Goal: Transaction & Acquisition: Purchase product/service

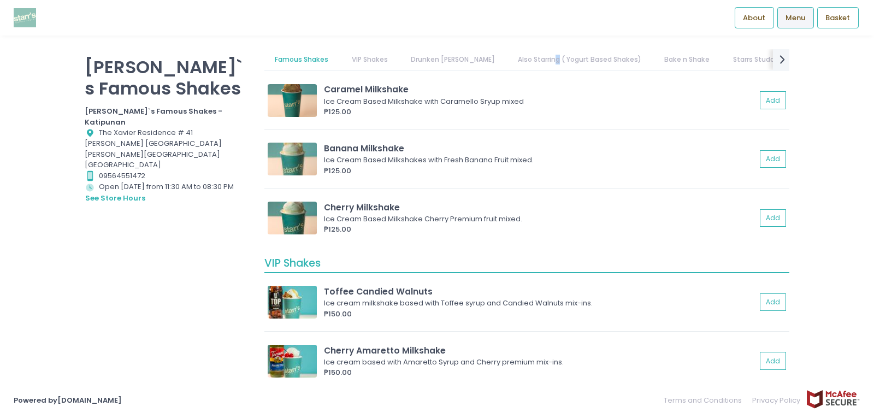
click at [522, 69] on link "Also Starring ( Yogurt Based Shakes)" at bounding box center [579, 59] width 145 height 21
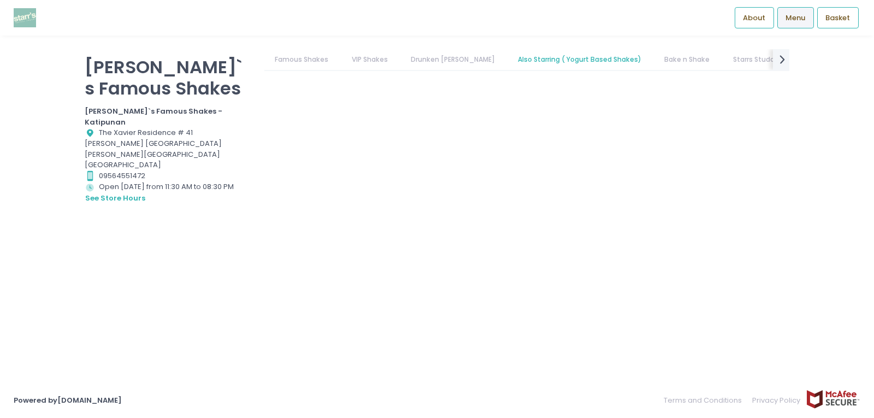
click at [532, 58] on link "Also Starring ( Yogurt Based Shakes)" at bounding box center [579, 59] width 145 height 21
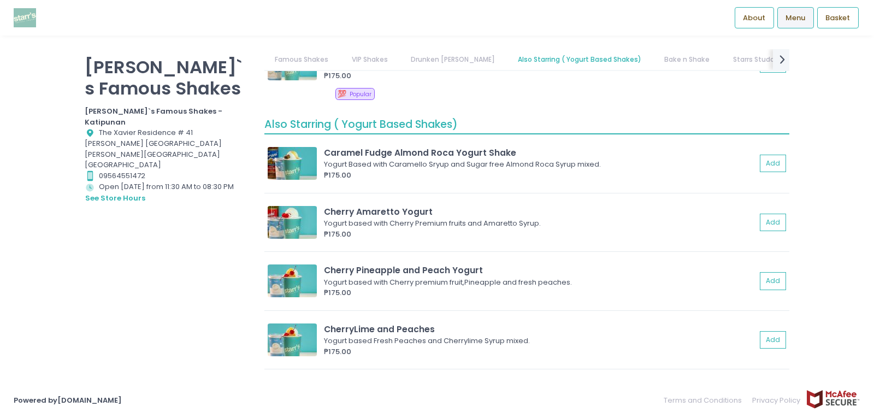
scroll to position [1796, 0]
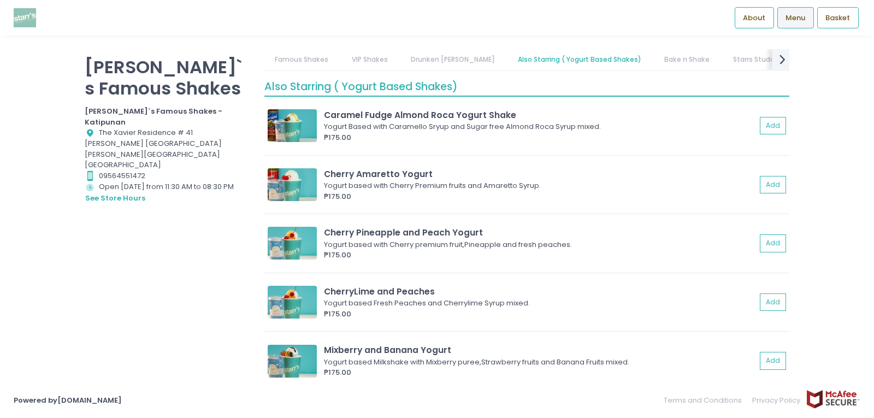
click at [777, 57] on icon "next Created with Sketch." at bounding box center [782, 59] width 16 height 16
click at [777, 57] on div "Famous Shakes VIP Shakes Drunken [PERSON_NAME] Also Starring ( Yogurt Based Sha…" at bounding box center [526, 60] width 525 height 22
click at [777, 57] on link "FROZEN SNACKS ( Order 1-2 days Prior )" at bounding box center [783, 59] width 149 height 21
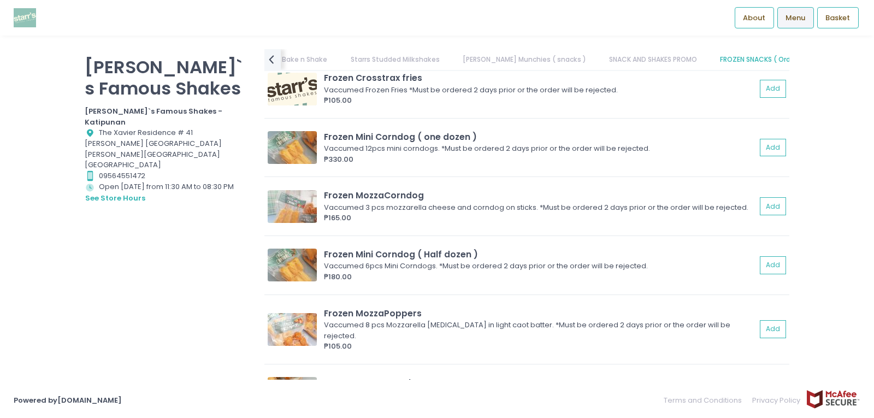
scroll to position [4826, 0]
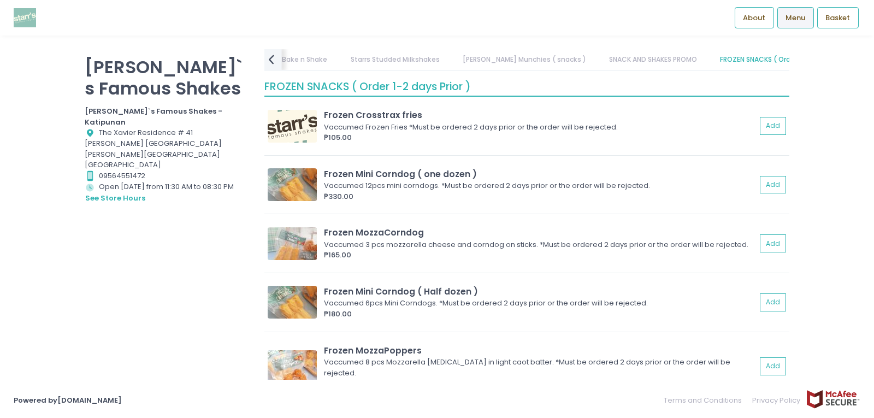
click at [266, 60] on icon "prev Created with Sketch." at bounding box center [271, 59] width 16 height 16
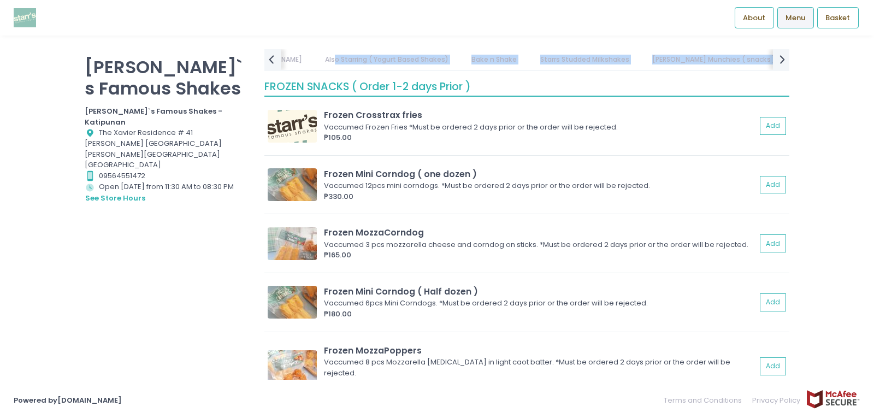
scroll to position [0, 205]
drag, startPoint x: 267, startPoint y: 59, endPoint x: 319, endPoint y: 56, distance: 52.5
click at [319, 56] on div "Famous Shakes VIP Shakes Drunken [PERSON_NAME] Also Starring ( Yogurt Based Sha…" at bounding box center [526, 60] width 525 height 22
click at [319, 56] on link "Also Starring ( Yogurt Based Shakes)" at bounding box center [388, 59] width 145 height 21
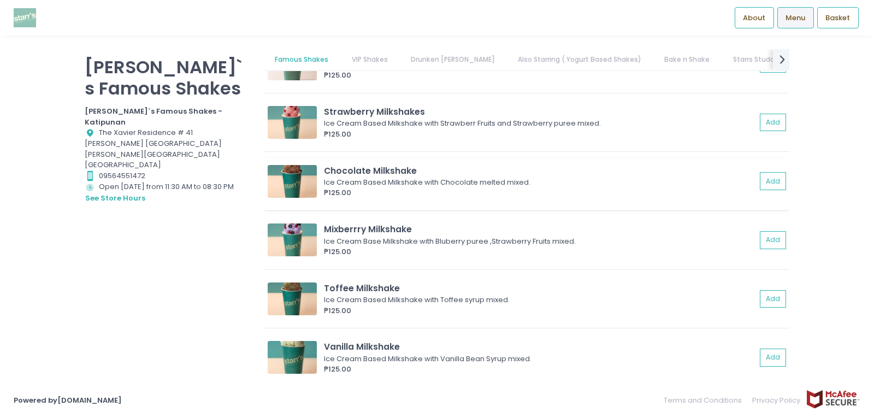
scroll to position [0, 0]
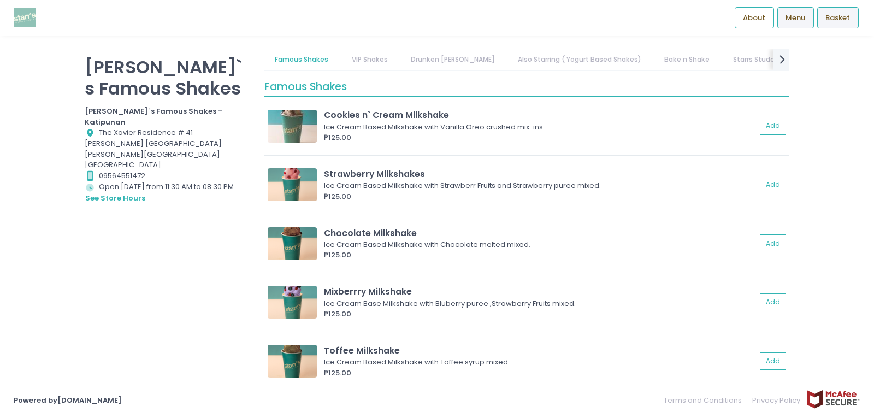
click at [838, 21] on span "Basket" at bounding box center [837, 18] width 25 height 11
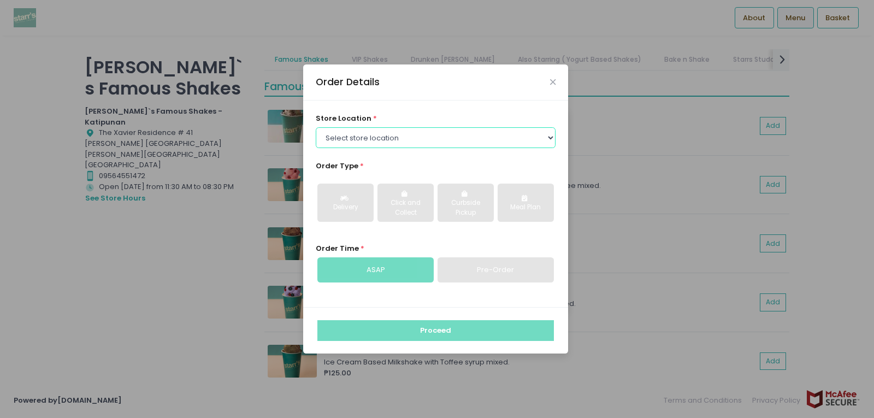
click at [399, 135] on select "Select store location [PERSON_NAME]`s Famous Shakes - [PERSON_NAME]`s Famous Sh…" at bounding box center [436, 137] width 240 height 21
select select "62df5b82d4cb820017eeca68"
click at [316, 127] on select "Select store location [PERSON_NAME]`s Famous Shakes - [PERSON_NAME]`s Famous Sh…" at bounding box center [436, 137] width 240 height 21
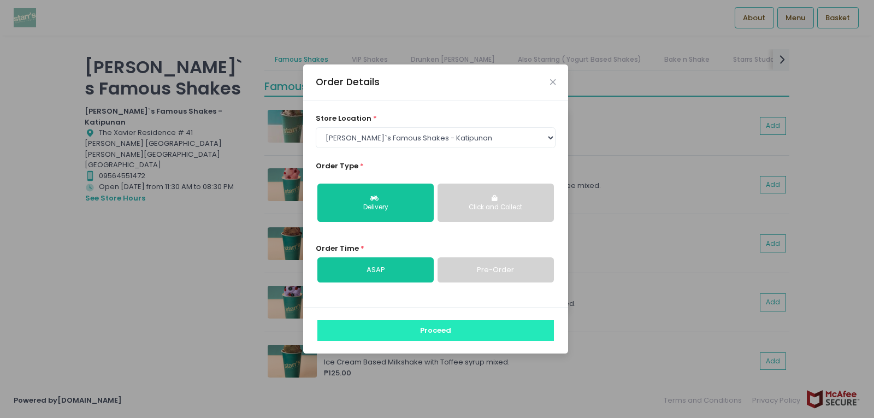
click at [479, 326] on button "Proceed" at bounding box center [435, 330] width 236 height 21
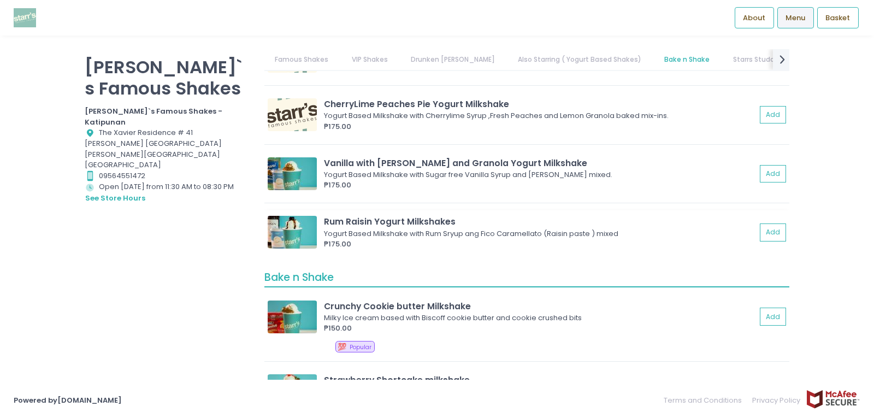
scroll to position [2293, 0]
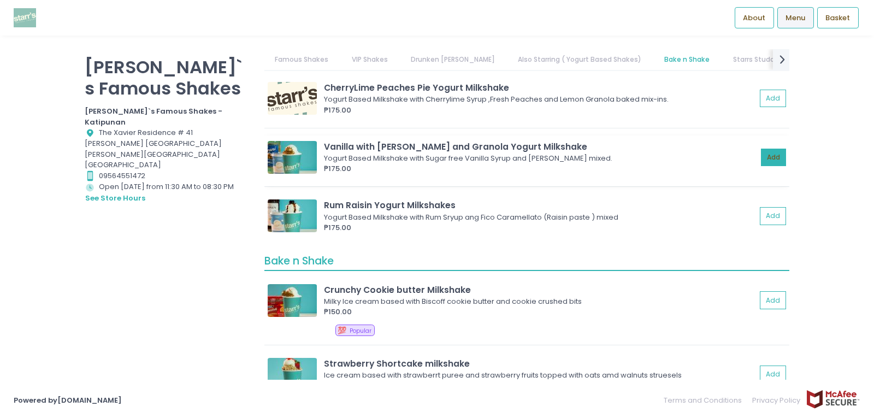
click at [765, 163] on button "Add" at bounding box center [773, 158] width 25 height 18
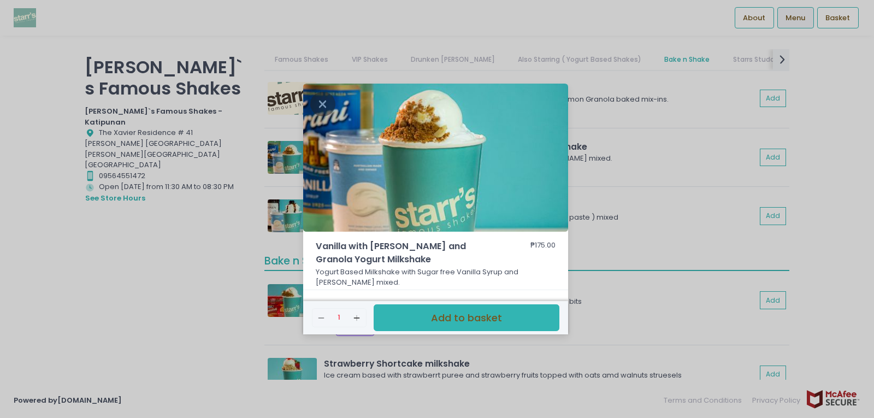
click at [455, 325] on button "Add to basket" at bounding box center [466, 317] width 186 height 27
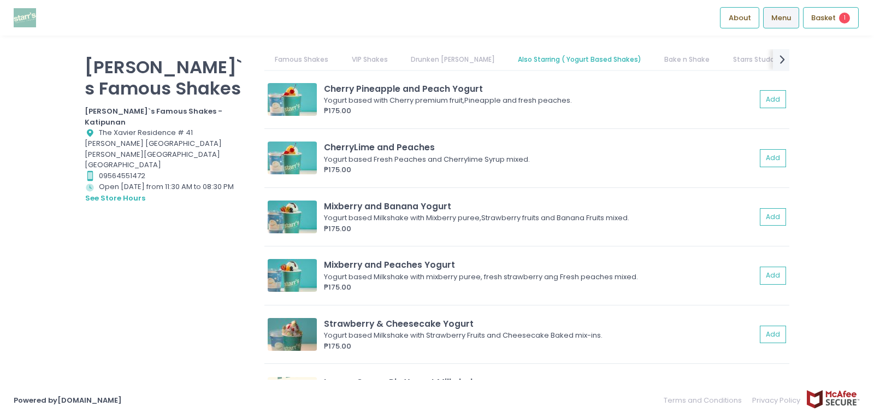
scroll to position [1966, 0]
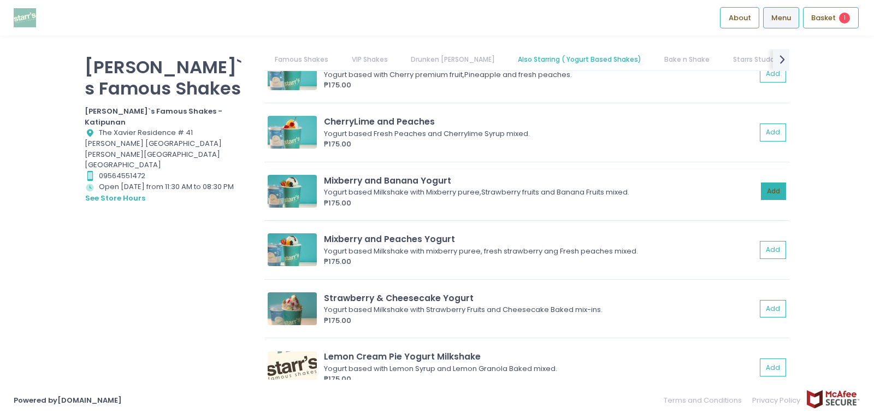
click at [764, 191] on button "Add" at bounding box center [773, 191] width 25 height 18
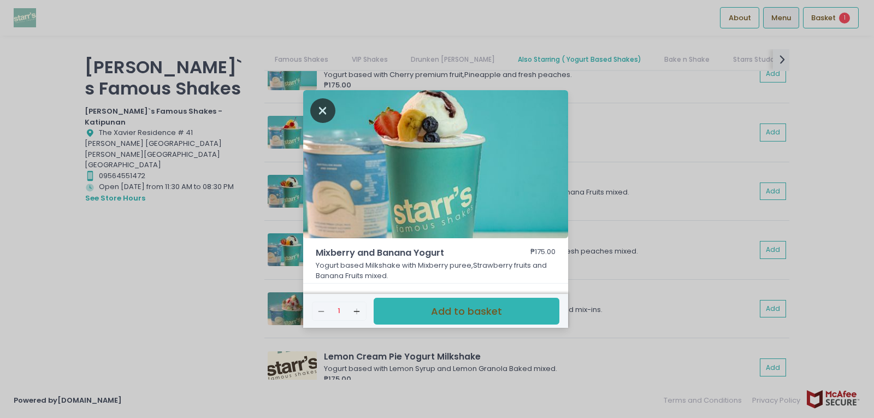
click at [314, 112] on icon "Close" at bounding box center [322, 110] width 25 height 25
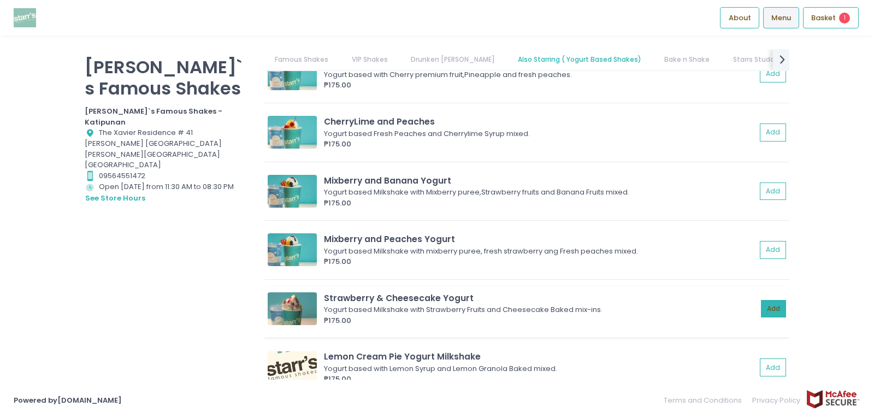
click at [761, 305] on button "Add" at bounding box center [773, 309] width 25 height 18
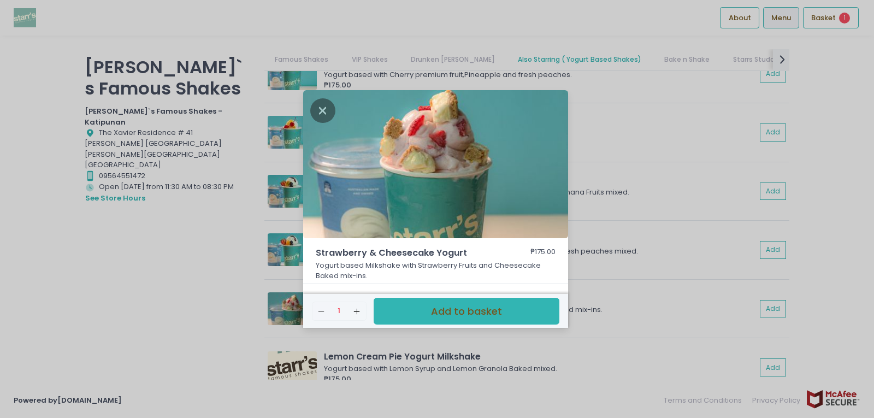
click at [445, 319] on button "Add to basket" at bounding box center [466, 311] width 186 height 27
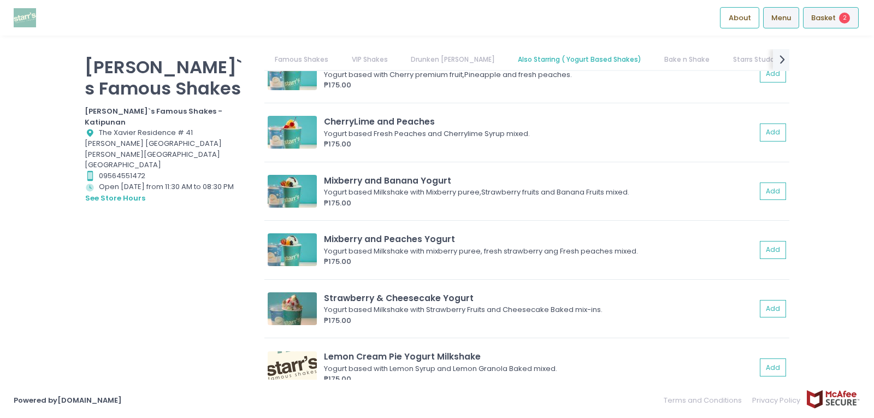
click at [844, 21] on span "2" at bounding box center [844, 18] width 11 height 11
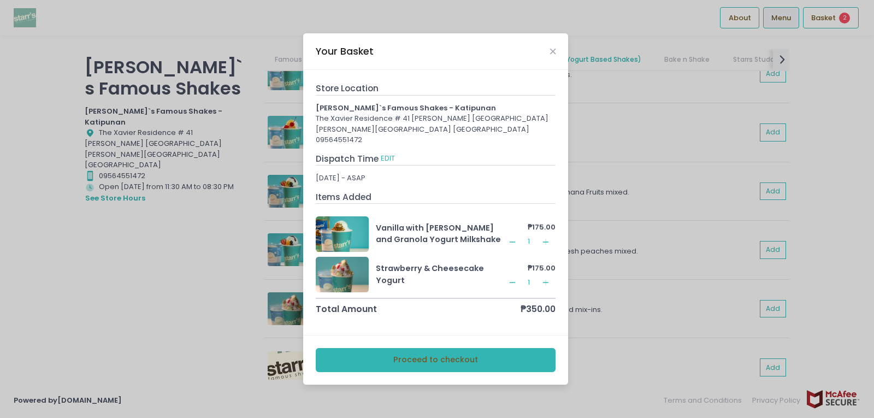
click at [545, 243] on rect at bounding box center [545, 242] width 1 height 6
click at [512, 241] on rect at bounding box center [512, 241] width 6 height 1
click at [548, 54] on div "Your Basket" at bounding box center [435, 51] width 265 height 36
click at [555, 47] on icon "Close" at bounding box center [552, 51] width 5 height 8
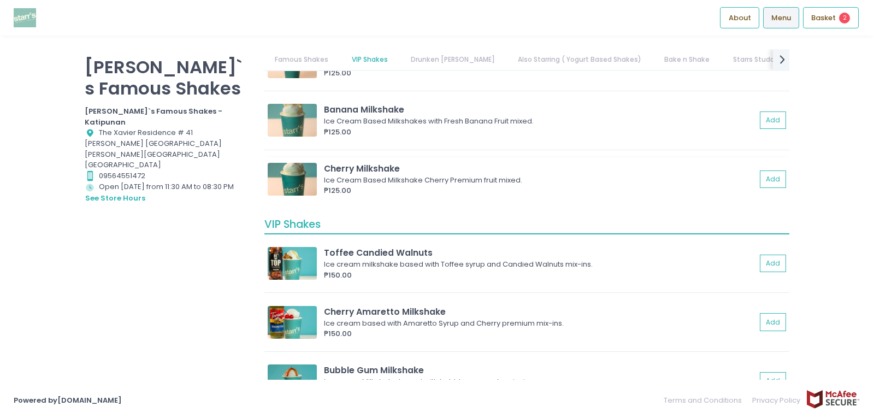
scroll to position [491, 0]
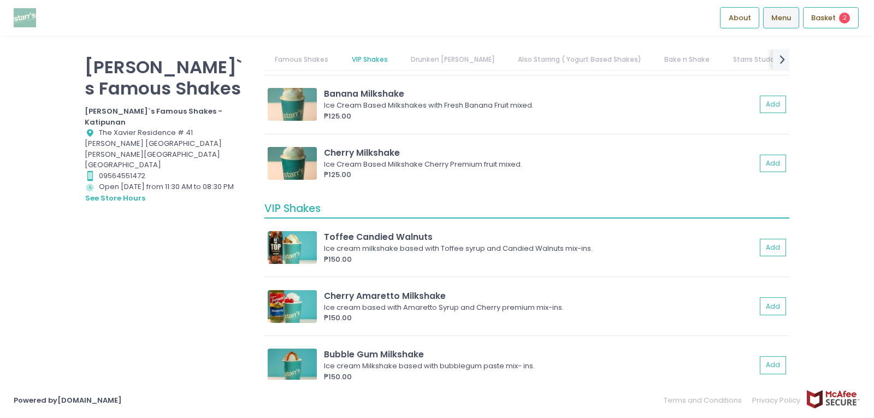
click at [558, 60] on link "Also Starring ( Yogurt Based Shakes)" at bounding box center [579, 59] width 145 height 21
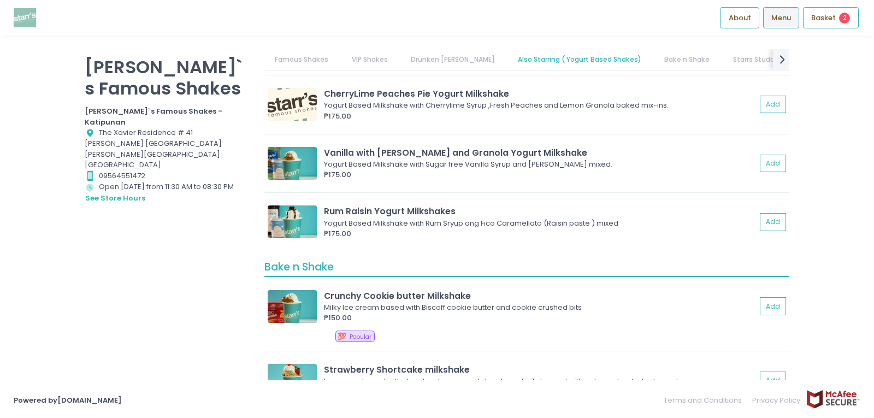
scroll to position [2232, 0]
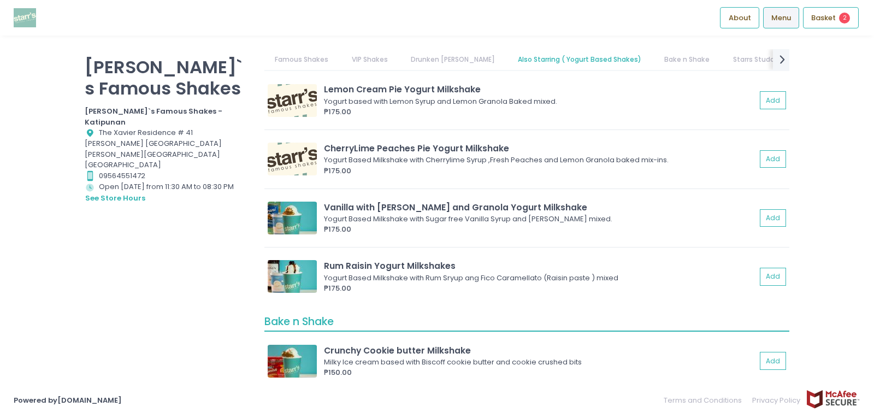
click at [746, 61] on link "Starrs Studded Milkshakes" at bounding box center [777, 59] width 110 height 21
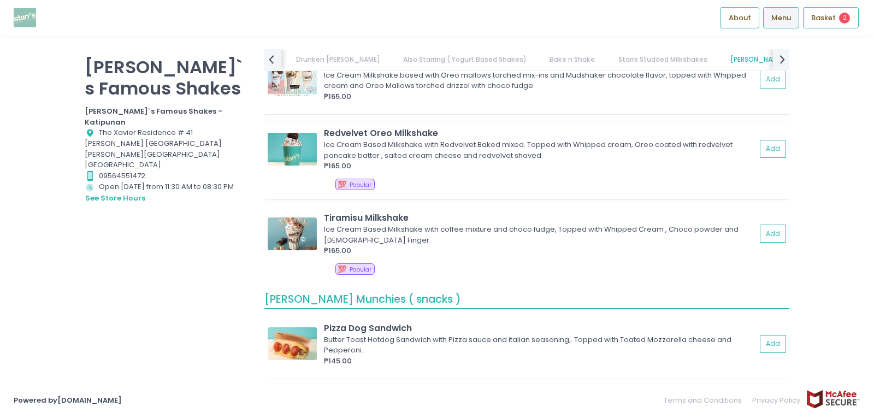
scroll to position [3526, 0]
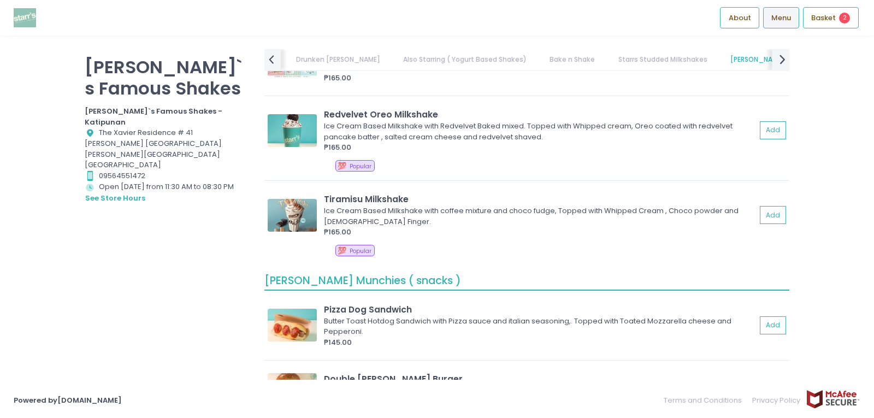
click at [780, 59] on icon "next Created with Sketch." at bounding box center [782, 59] width 16 height 16
click at [779, 56] on link "FROZEN SNACKS ( Order 1-2 days Prior )" at bounding box center [783, 59] width 149 height 21
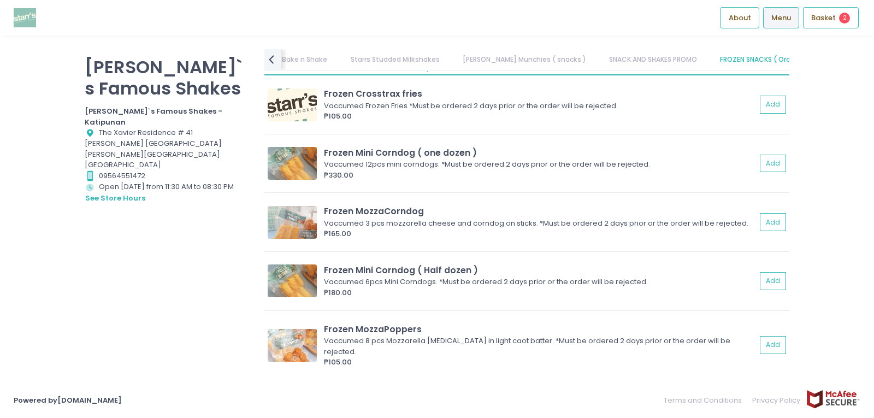
scroll to position [4826, 0]
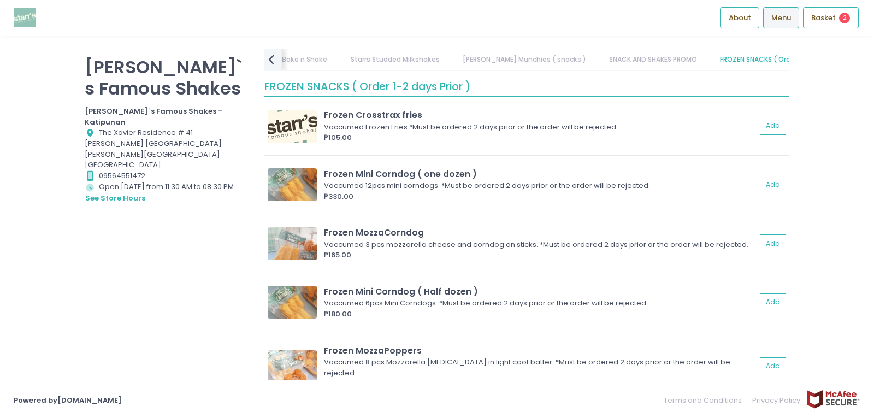
click at [273, 62] on icon "prev Created with Sketch." at bounding box center [271, 59] width 16 height 16
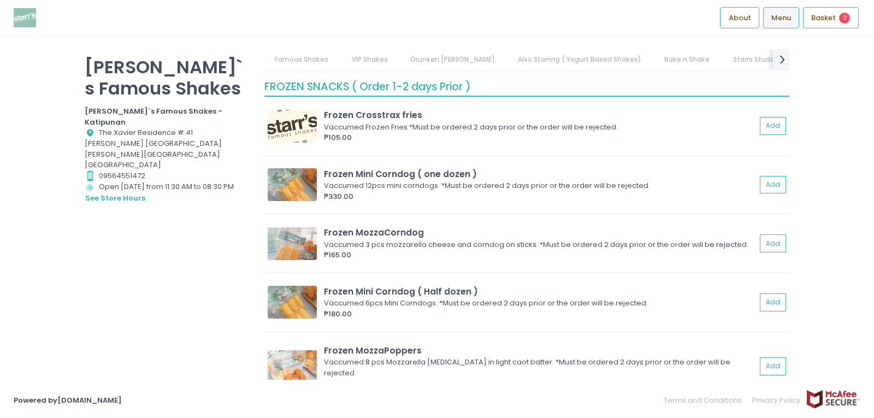
click at [374, 57] on link "VIP Shakes" at bounding box center [369, 59] width 57 height 21
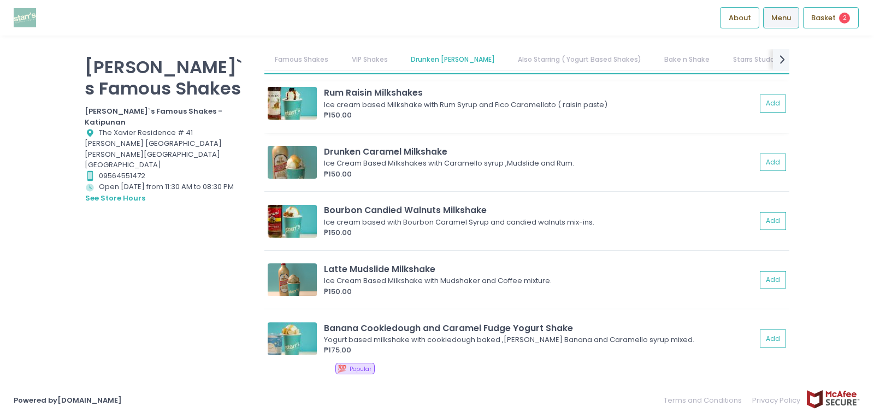
scroll to position [1487, 0]
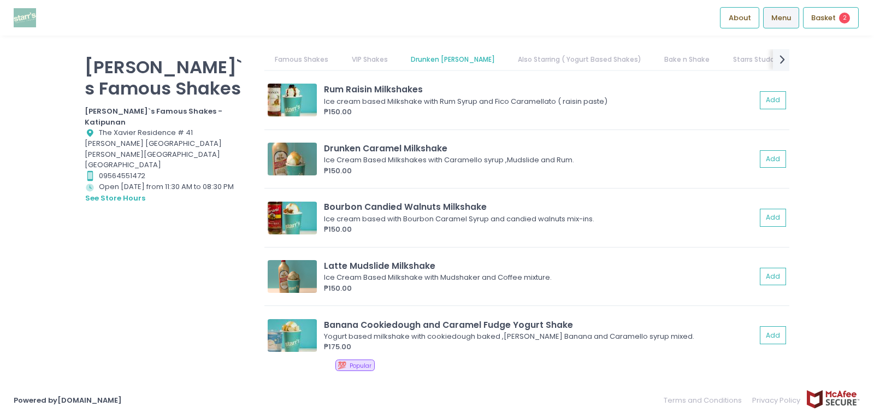
click at [515, 62] on link "Also Starring ( Yogurt Based Shakes)" at bounding box center [579, 59] width 145 height 21
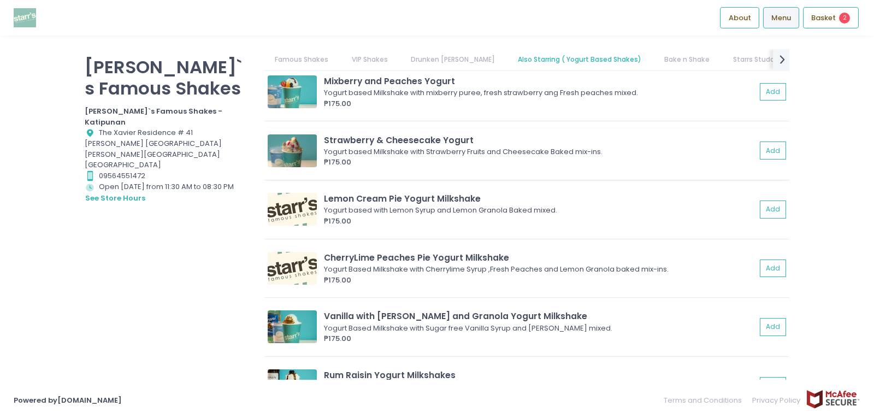
scroll to position [2178, 0]
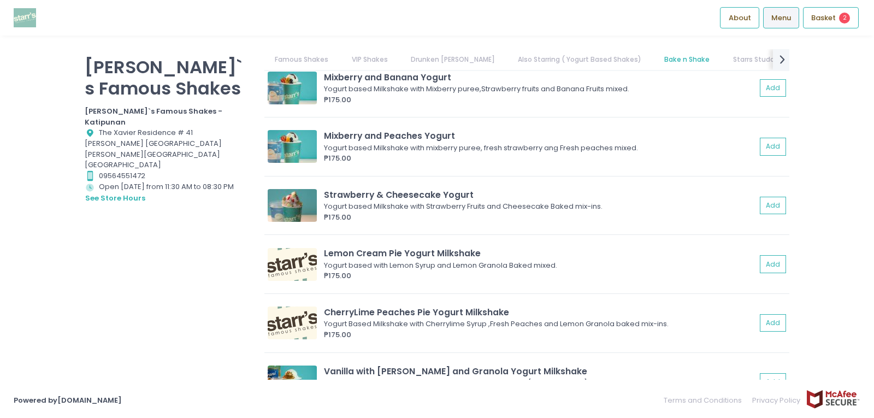
click at [307, 55] on link "Famous Shakes" at bounding box center [301, 59] width 75 height 21
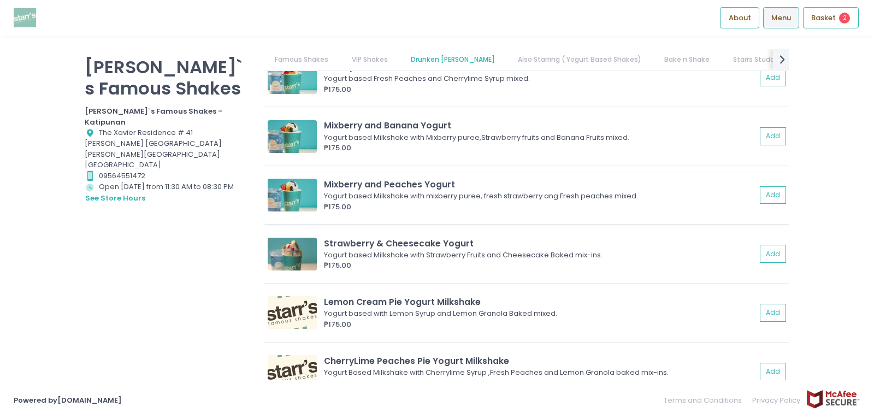
scroll to position [2075, 0]
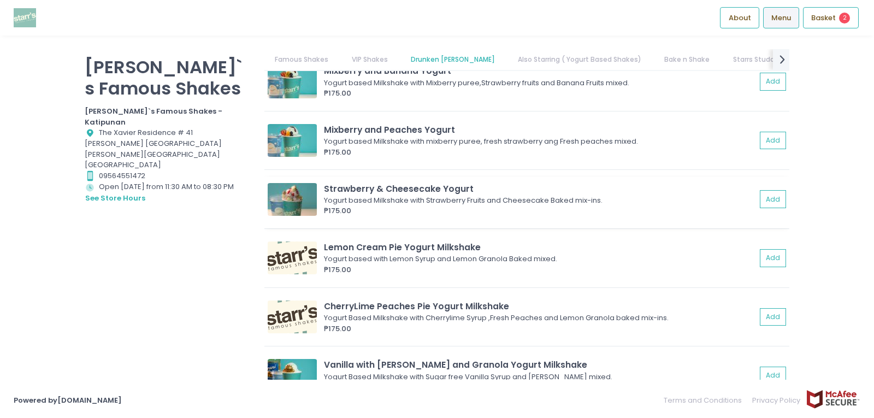
click at [295, 201] on img at bounding box center [292, 199] width 49 height 33
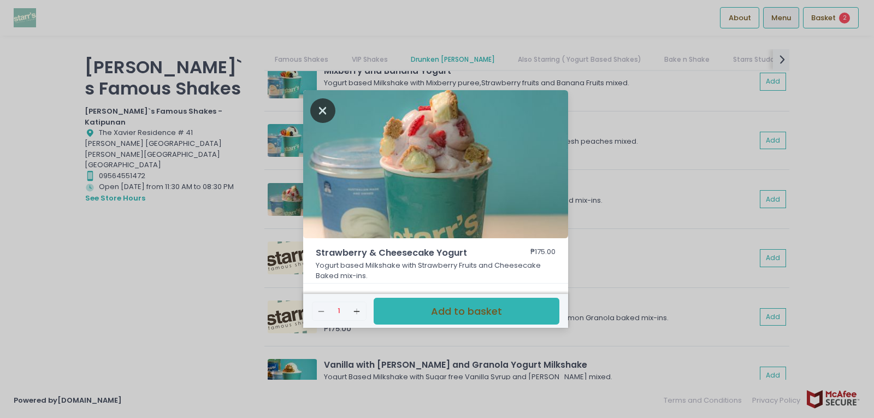
click at [329, 109] on icon "Close" at bounding box center [322, 110] width 25 height 25
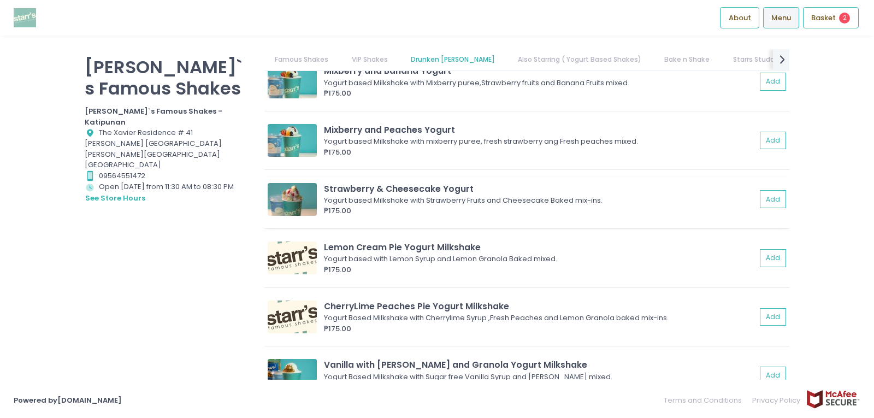
click at [309, 188] on img at bounding box center [292, 199] width 49 height 33
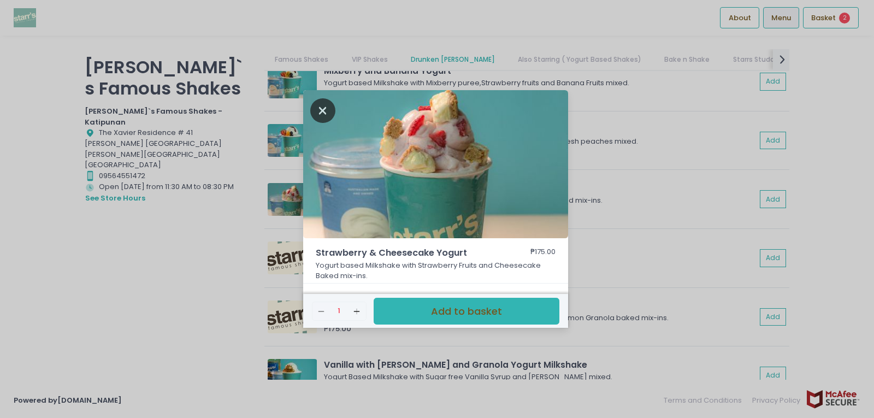
click at [320, 112] on icon "Close" at bounding box center [322, 110] width 25 height 25
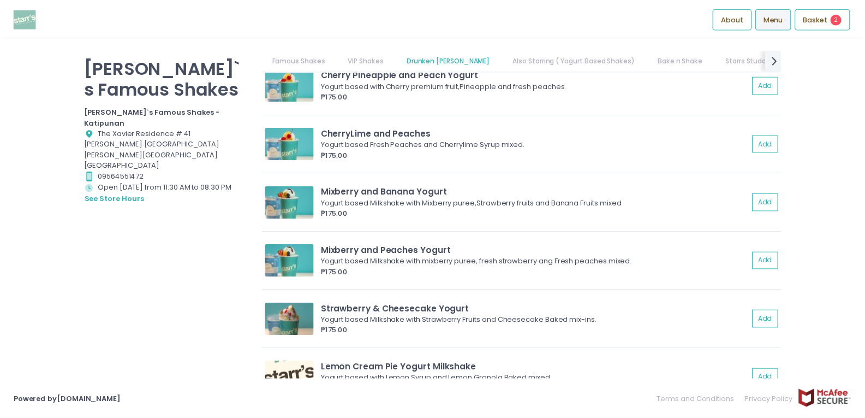
scroll to position [2020, 0]
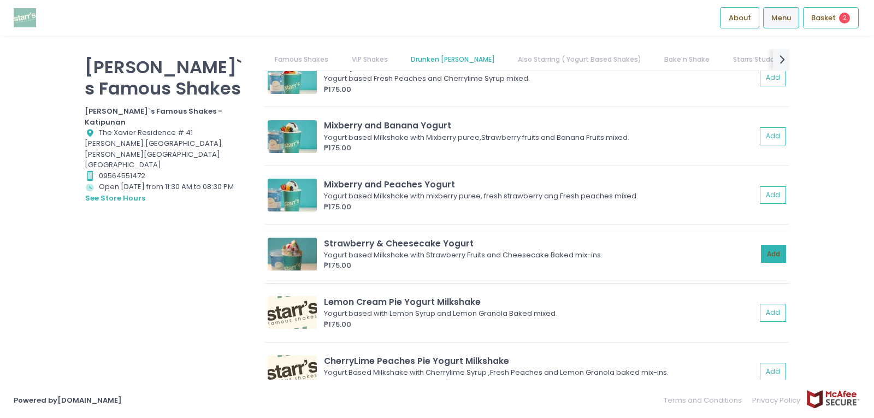
click at [762, 251] on button "Add" at bounding box center [773, 254] width 25 height 18
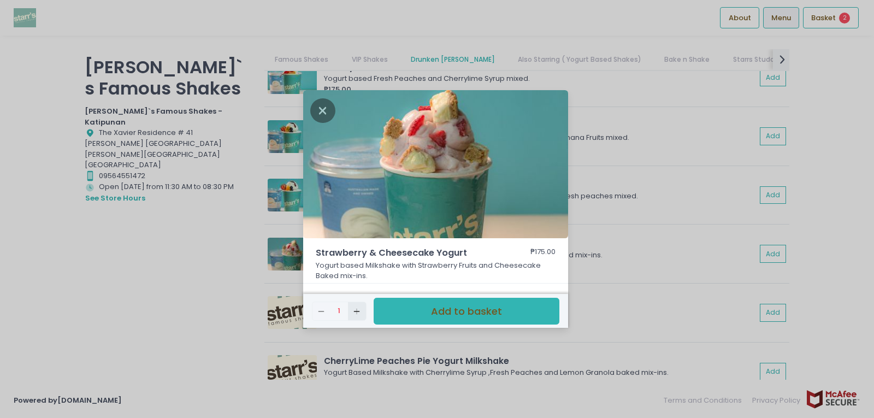
click at [352, 312] on icon "Add Created with Sketch." at bounding box center [356, 311] width 9 height 9
click at [446, 312] on button "Add to basket" at bounding box center [466, 311] width 186 height 27
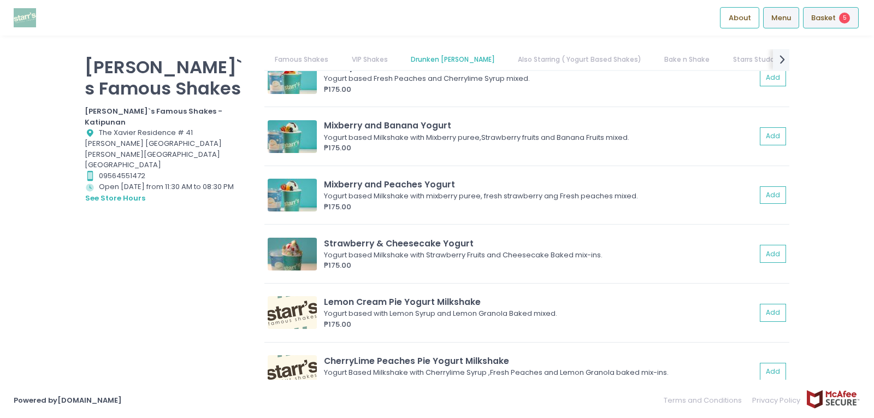
click at [824, 14] on span "Basket" at bounding box center [823, 18] width 25 height 11
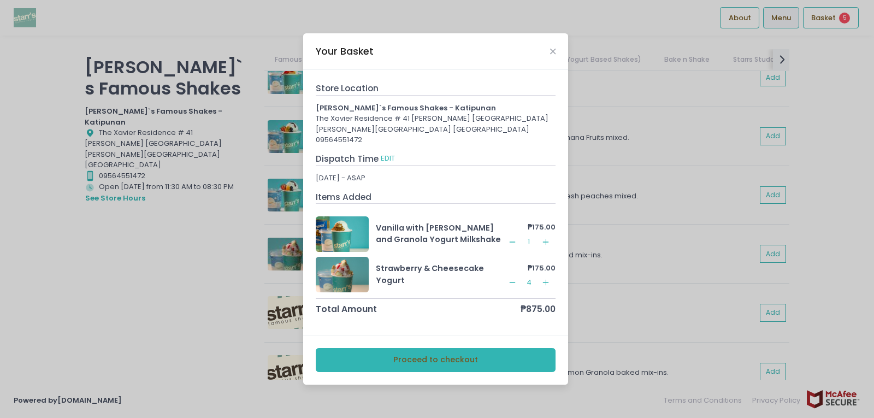
click at [512, 281] on icon "Remove Created with Sketch." at bounding box center [512, 282] width 9 height 9
click at [476, 361] on button "Proceed to checkout" at bounding box center [436, 360] width 240 height 25
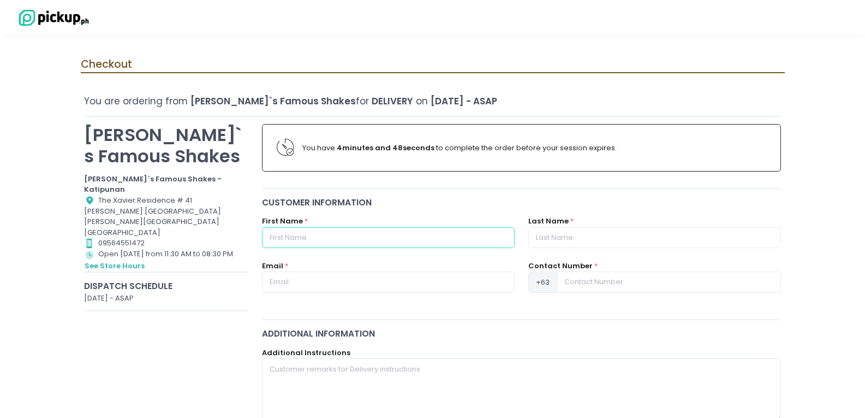
click at [377, 246] on input "text" at bounding box center [388, 237] width 253 height 21
type input "[PERSON_NAME] [PERSON_NAME]"
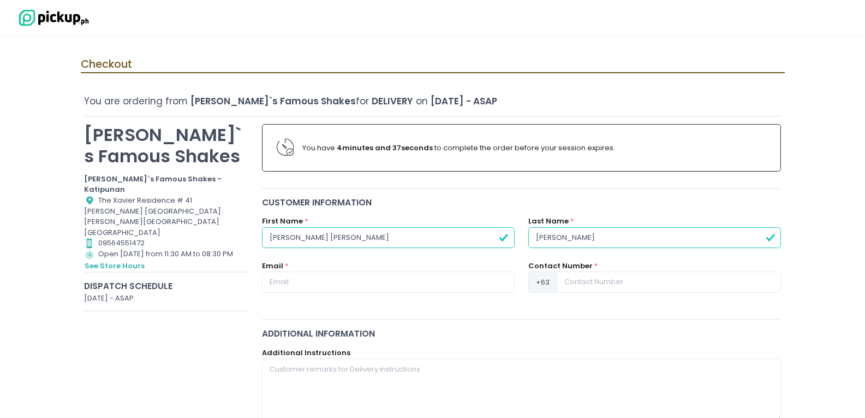
type input "[PERSON_NAME]"
type input "[EMAIL_ADDRESS][DOMAIN_NAME]"
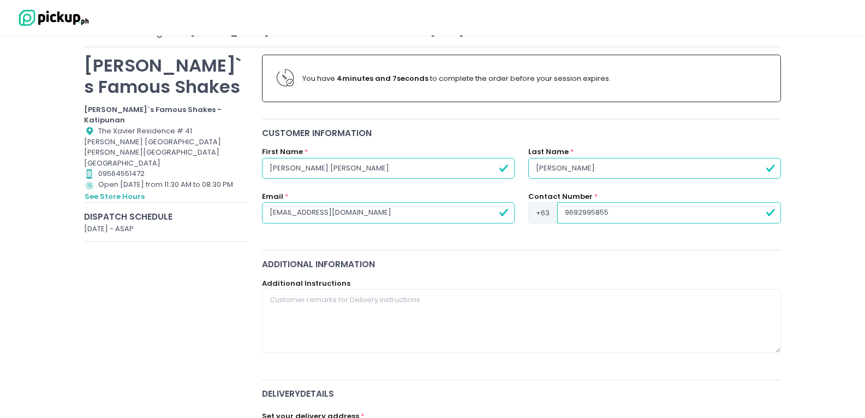
scroll to position [109, 0]
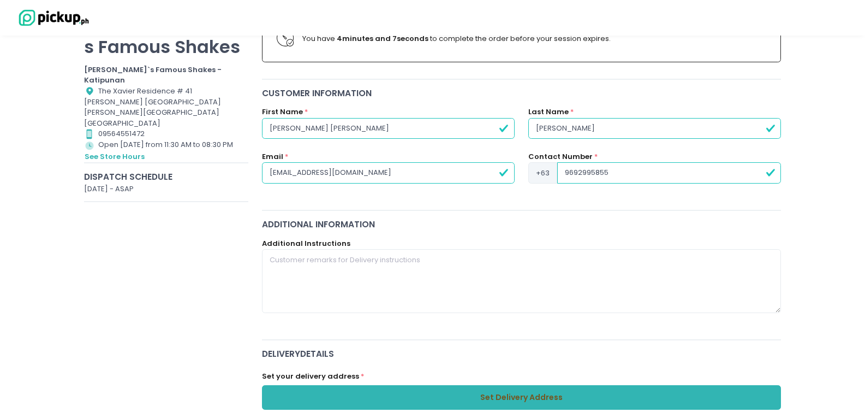
type input "9692995855"
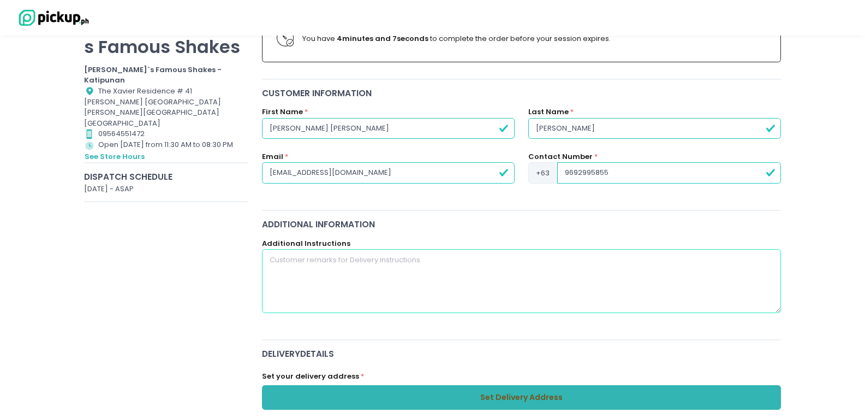
click at [385, 274] on textarea at bounding box center [522, 280] width 520 height 63
click at [350, 260] on textarea "Drop off: Upper ground of [GEOGRAPHIC_DATA]" at bounding box center [522, 280] width 520 height 63
click at [506, 255] on textarea "Drop off: Upper ground parking area of [GEOGRAPHIC_DATA]" at bounding box center [522, 280] width 520 height 63
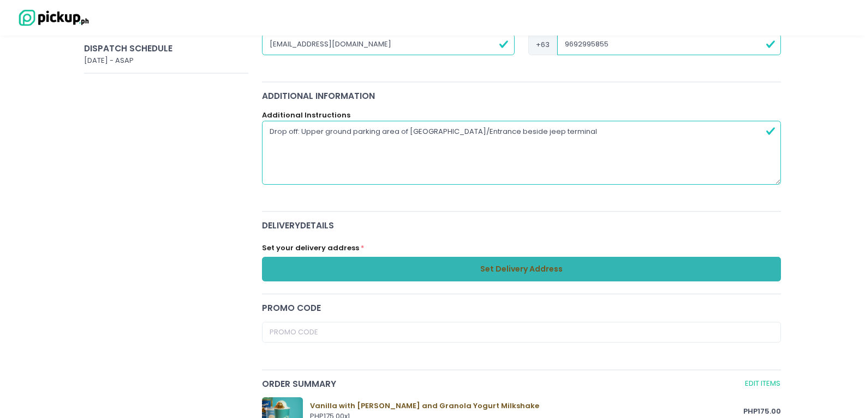
scroll to position [382, 0]
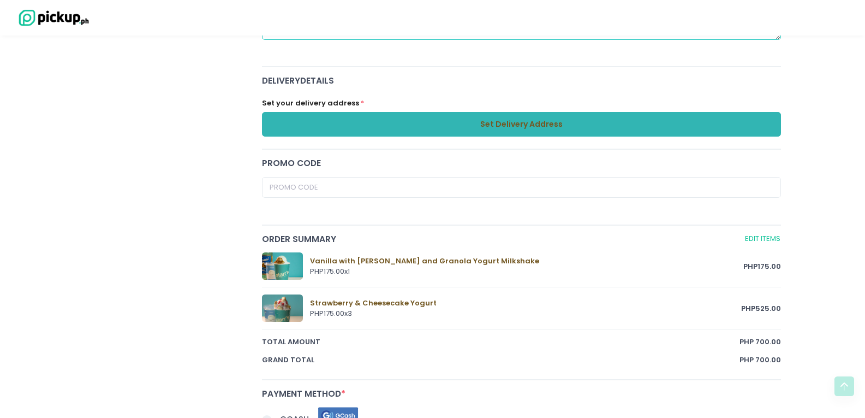
type textarea "Drop off: Upper ground parking area of [GEOGRAPHIC_DATA]/Entrance beside jeep t…"
click at [506, 111] on div "Set your delivery address * Set Delivery Address" at bounding box center [521, 114] width 533 height 44
click at [506, 130] on button "Set Delivery Address" at bounding box center [522, 124] width 520 height 25
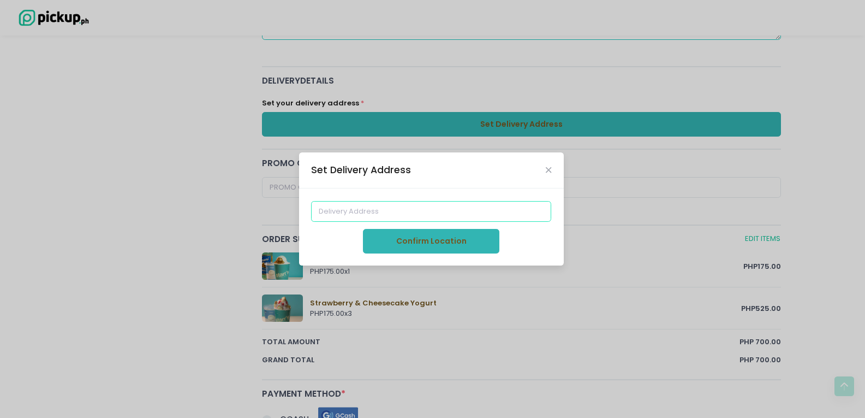
click at [442, 210] on input at bounding box center [431, 211] width 240 height 21
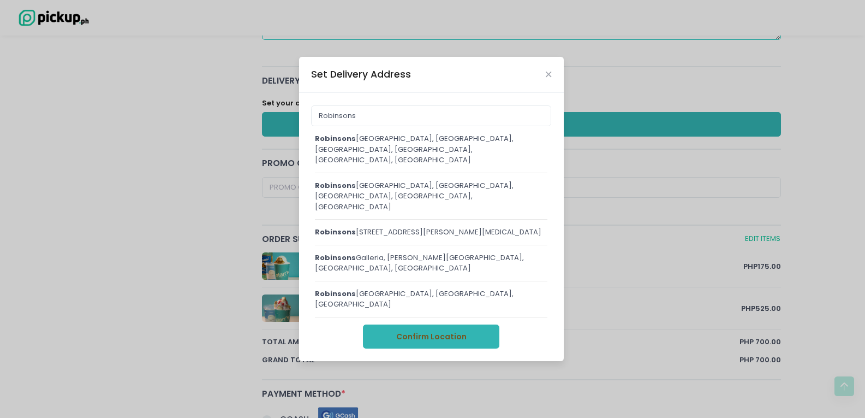
click at [480, 289] on div "[GEOGRAPHIC_DATA], [GEOGRAPHIC_DATA], [GEOGRAPHIC_DATA]" at bounding box center [431, 298] width 233 height 21
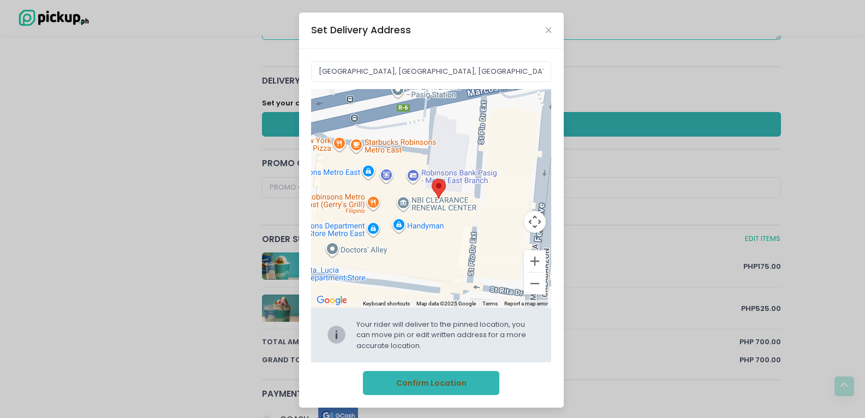
drag, startPoint x: 453, startPoint y: 277, endPoint x: 361, endPoint y: 152, distance: 154.7
click at [412, 250] on div "Move pin to edit location" at bounding box center [431, 198] width 240 height 218
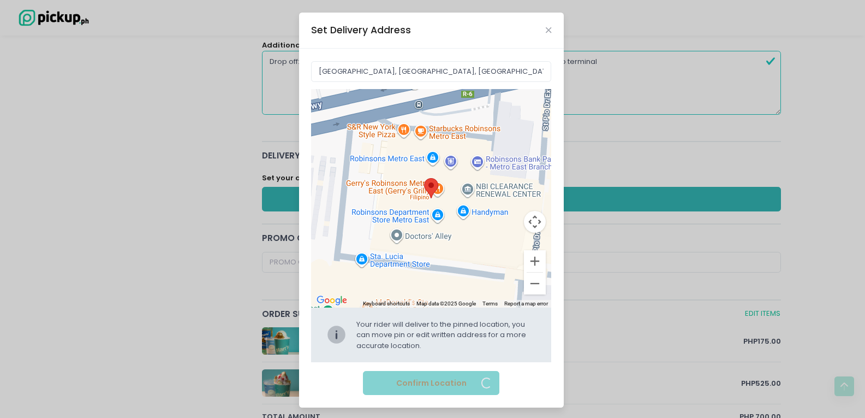
scroll to position [164, 0]
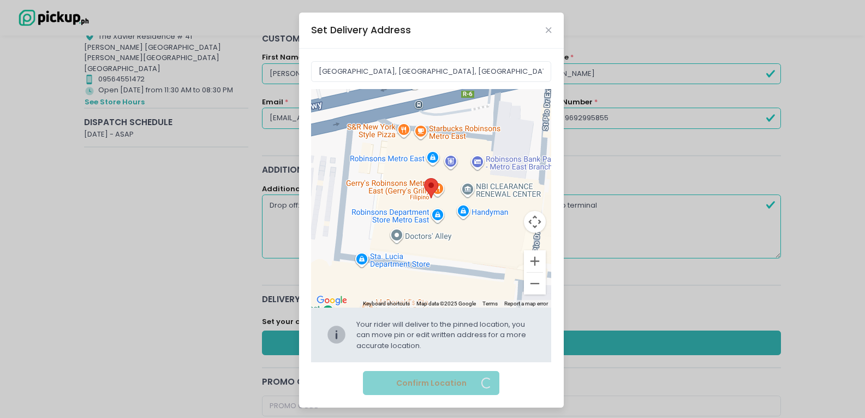
type input "J492+P4M Barangay, [GEOGRAPHIC_DATA][STREET_ADDRESS][GEOGRAPHIC_DATA]"
click at [438, 384] on button "Confirm Location" at bounding box center [431, 383] width 136 height 25
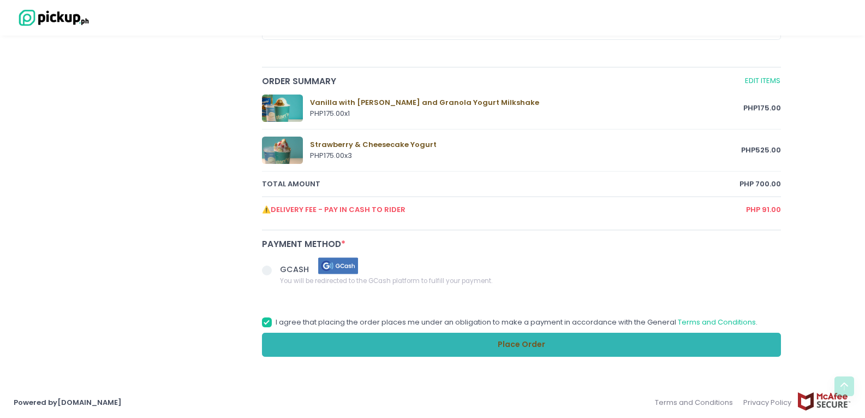
scroll to position [555, 0]
